Goal: Task Accomplishment & Management: Manage account settings

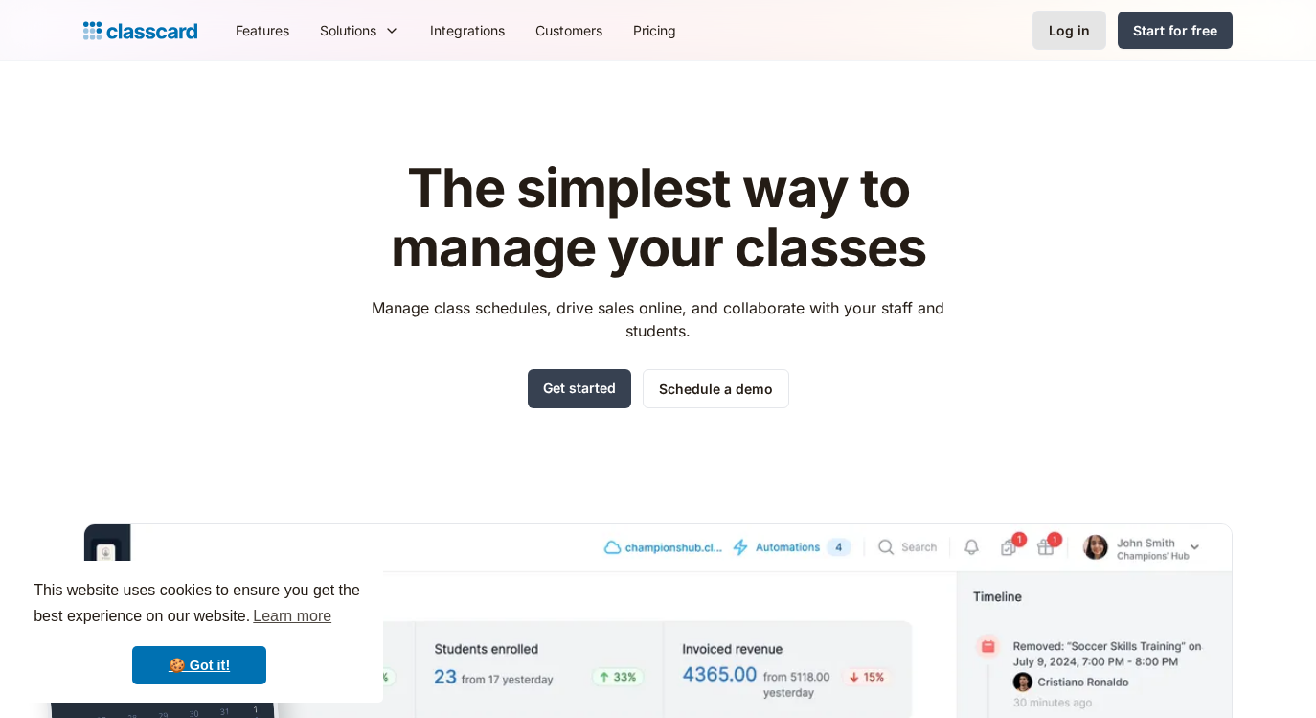
click at [1083, 32] on div "Log in" at bounding box center [1069, 30] width 41 height 20
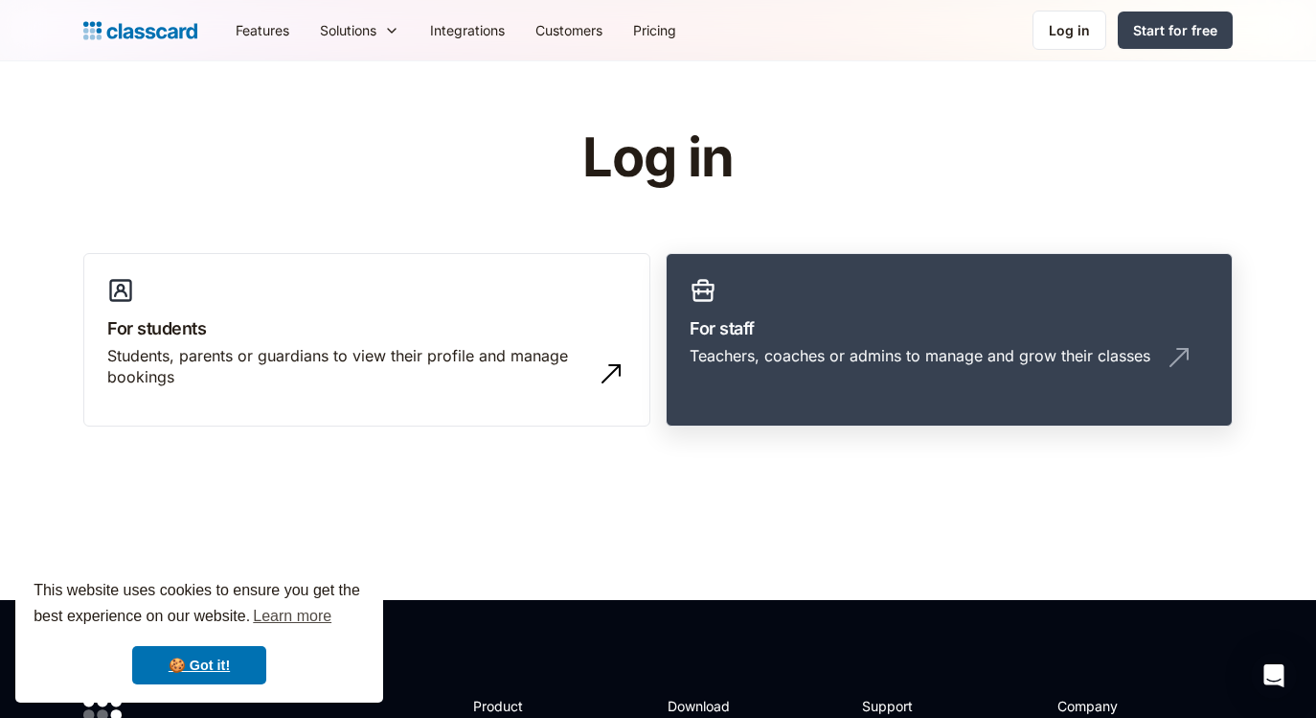
click at [851, 310] on link "For staff Teachers, coaches or admins to manage and grow their classes" at bounding box center [949, 340] width 567 height 174
